Goal: Find specific page/section: Find specific page/section

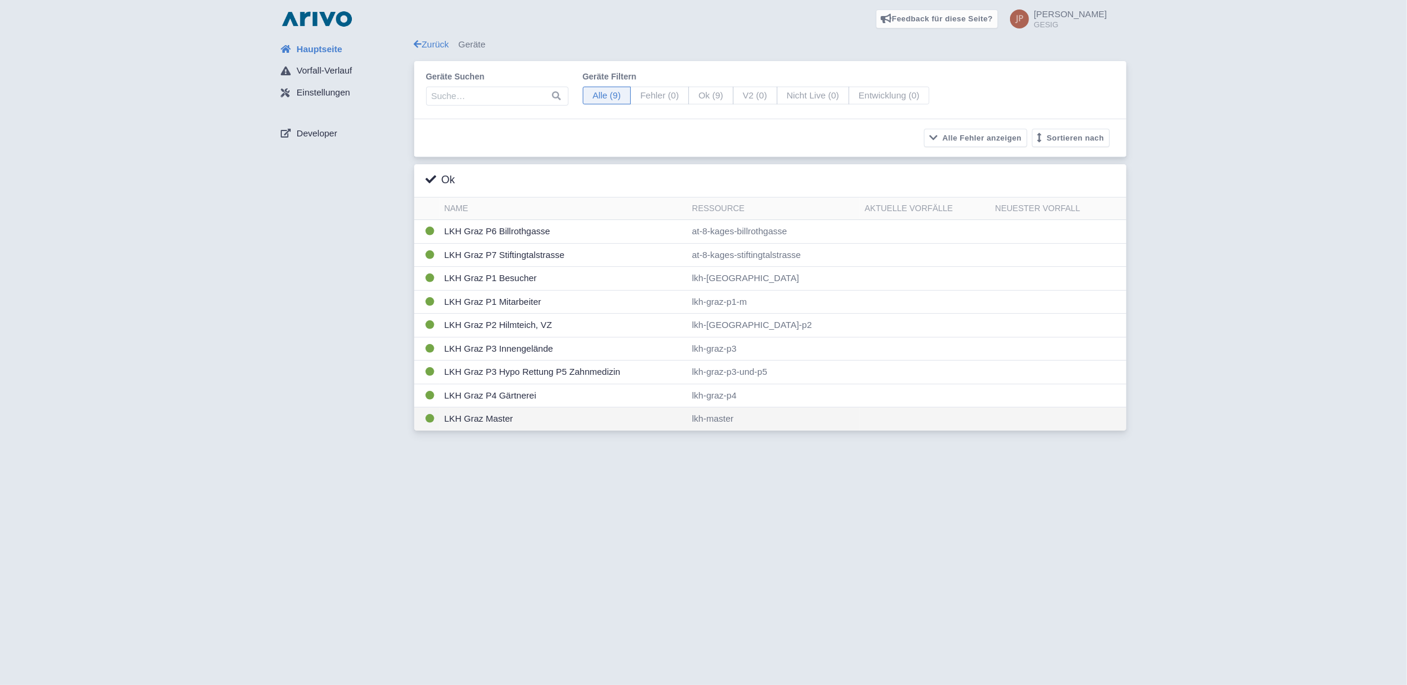
click at [475, 420] on td "LKH Graz Master" at bounding box center [564, 419] width 248 height 23
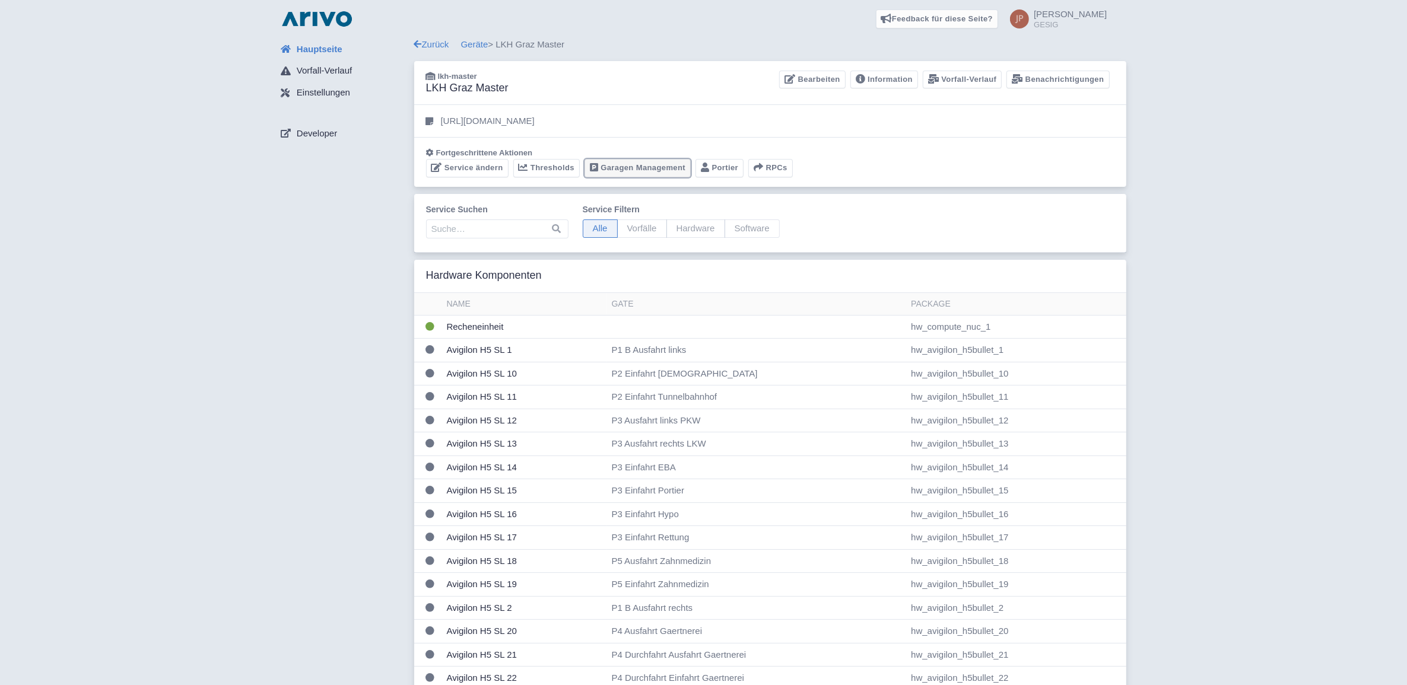
click at [635, 168] on link "Garagen Management" at bounding box center [637, 168] width 106 height 18
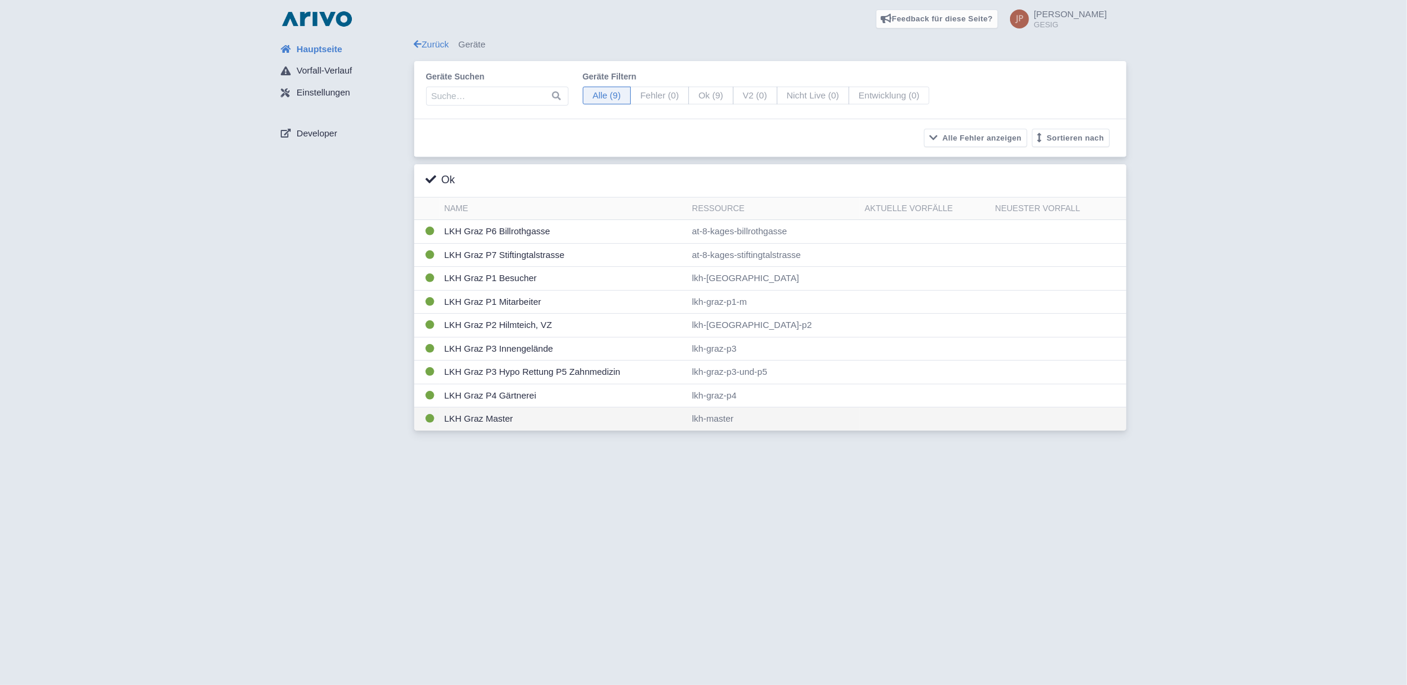
click at [473, 421] on td "LKH Graz Master" at bounding box center [564, 419] width 248 height 23
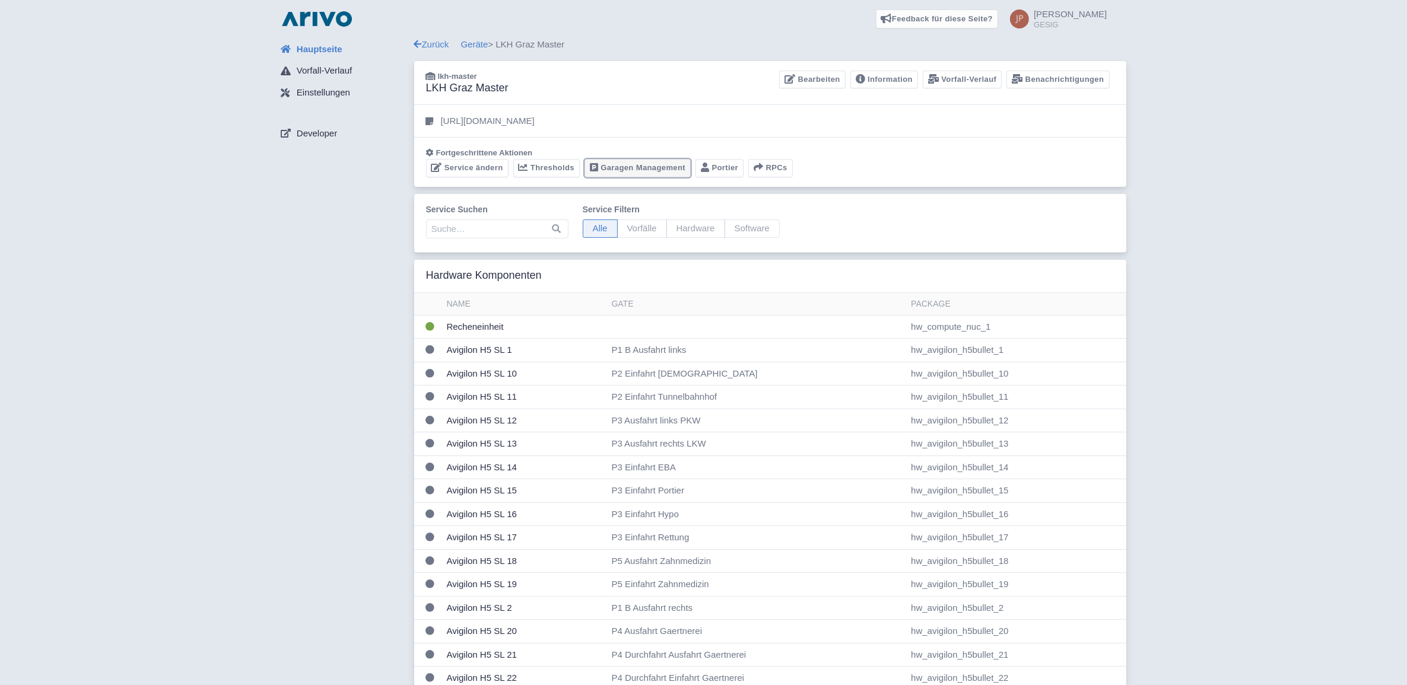
click at [642, 164] on link "Garagen Management" at bounding box center [637, 168] width 106 height 18
